Goal: Navigation & Orientation: Find specific page/section

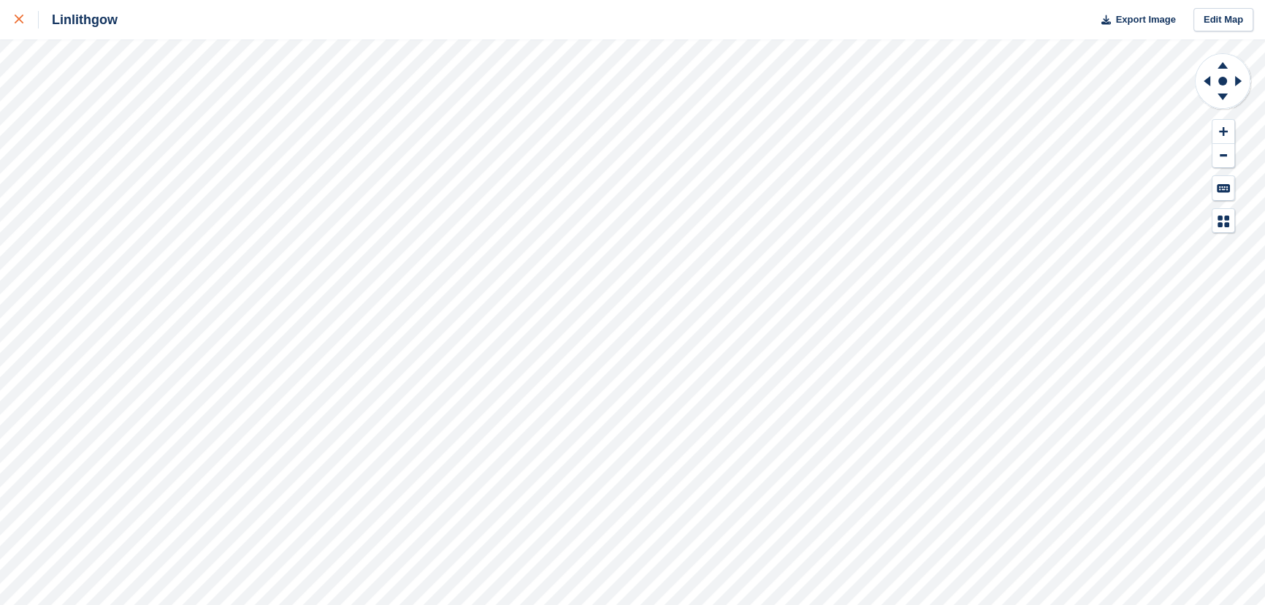
click at [18, 20] on icon at bounding box center [19, 19] width 9 height 9
click at [19, 17] on icon at bounding box center [19, 19] width 9 height 9
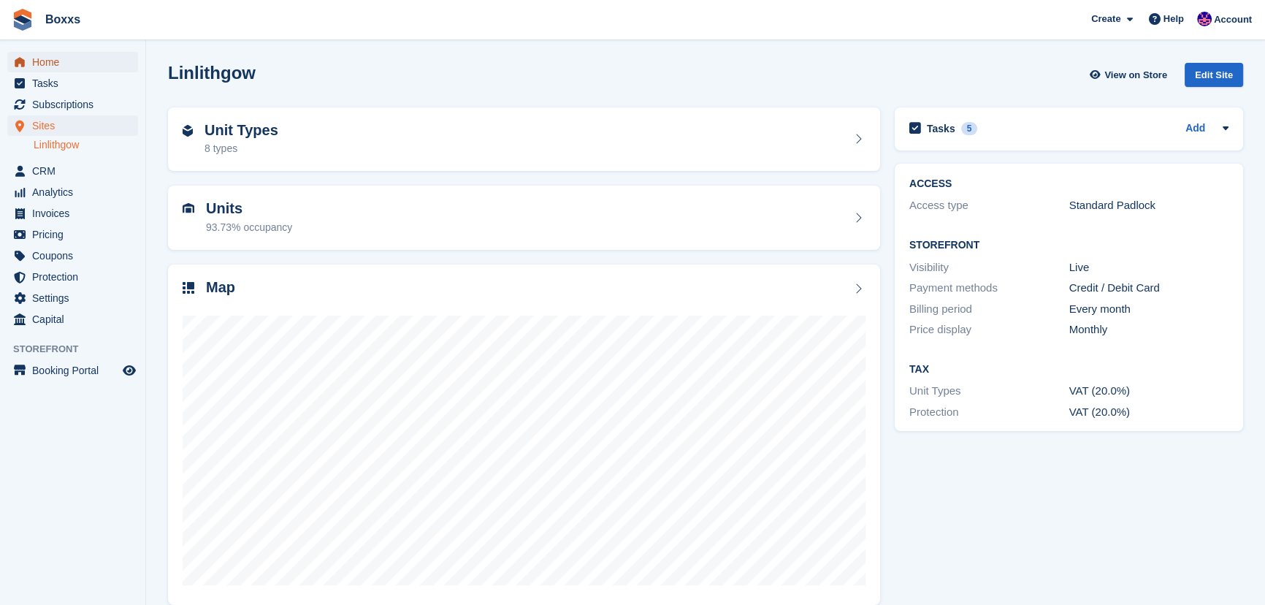
click at [47, 66] on span "Home" at bounding box center [76, 62] width 88 height 20
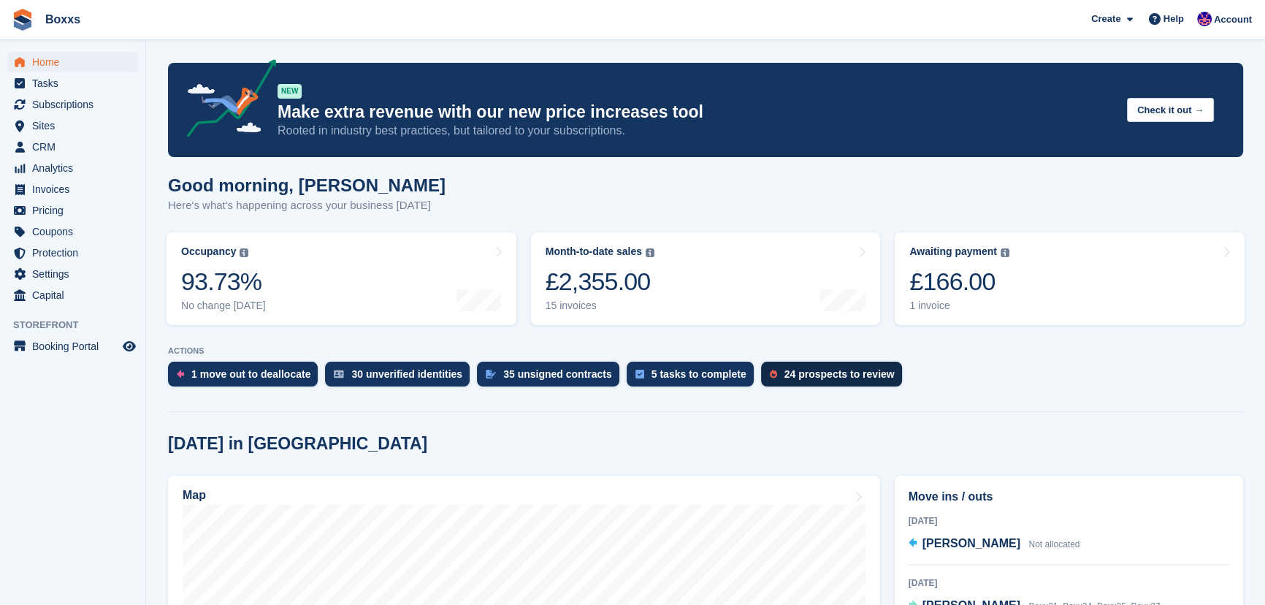
click at [809, 374] on div "24 prospects to review" at bounding box center [839, 374] width 110 height 12
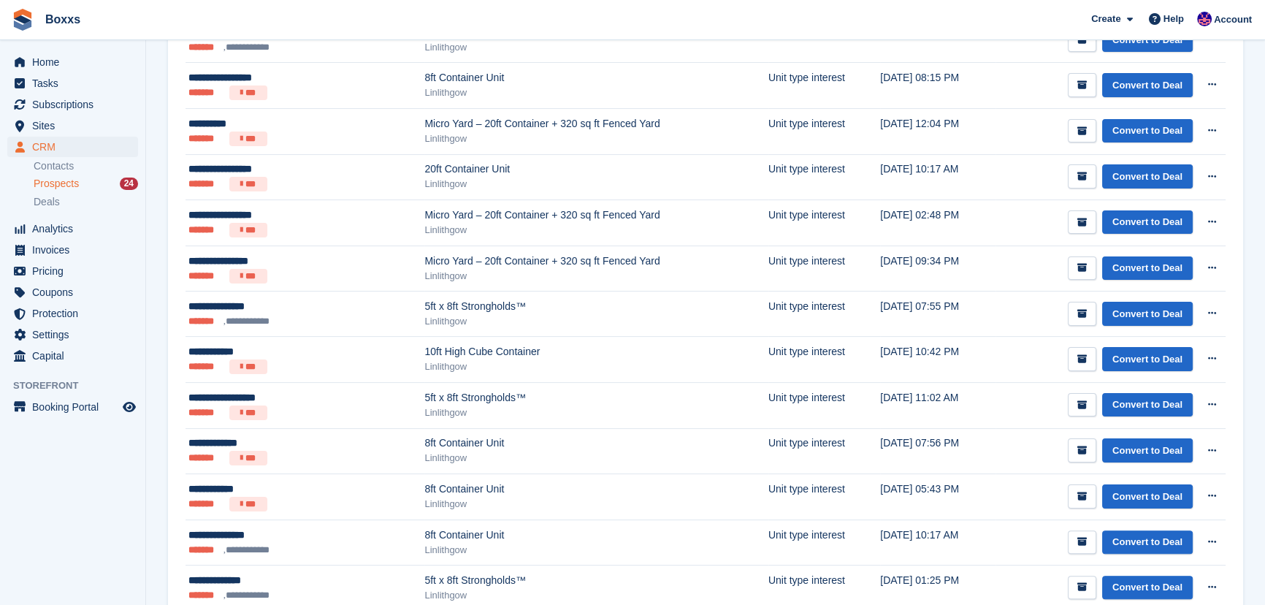
scroll to position [90, 0]
